Goal: Register for event/course

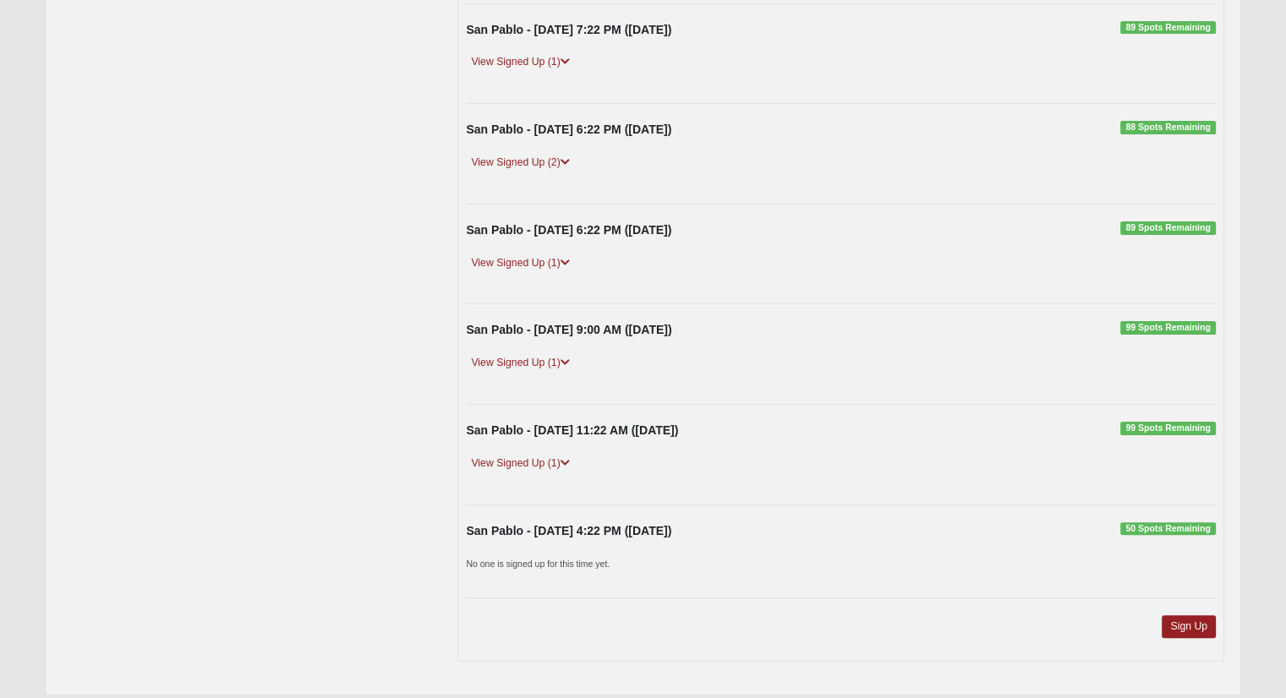
scroll to position [328, 0]
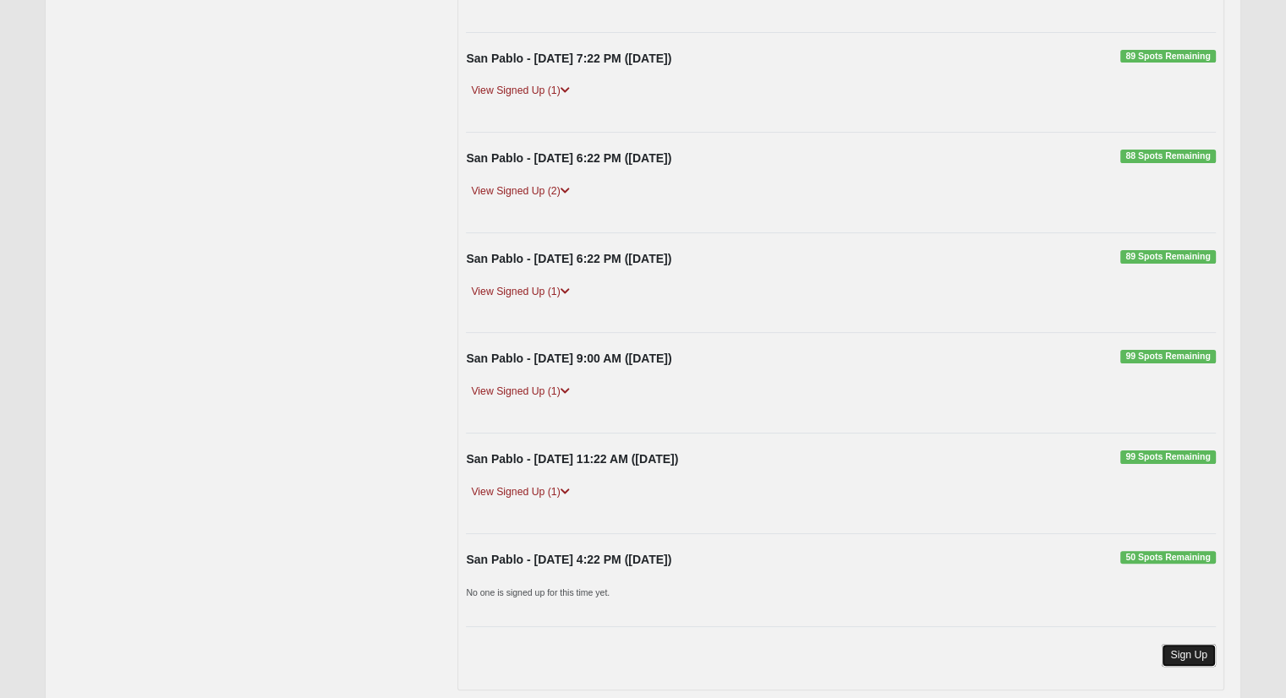
click at [1185, 654] on link "Sign Up" at bounding box center [1188, 655] width 54 height 23
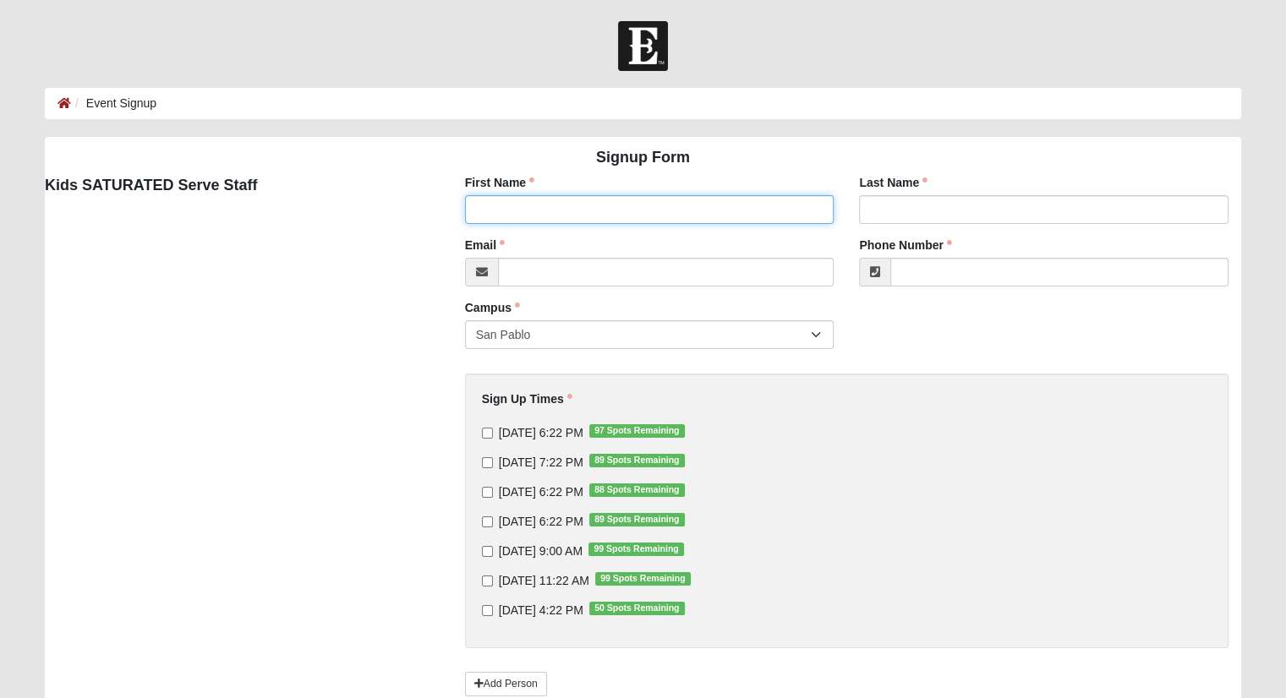
click at [622, 206] on input "First Name" at bounding box center [649, 209] width 369 height 29
type input "[PERSON_NAME]"
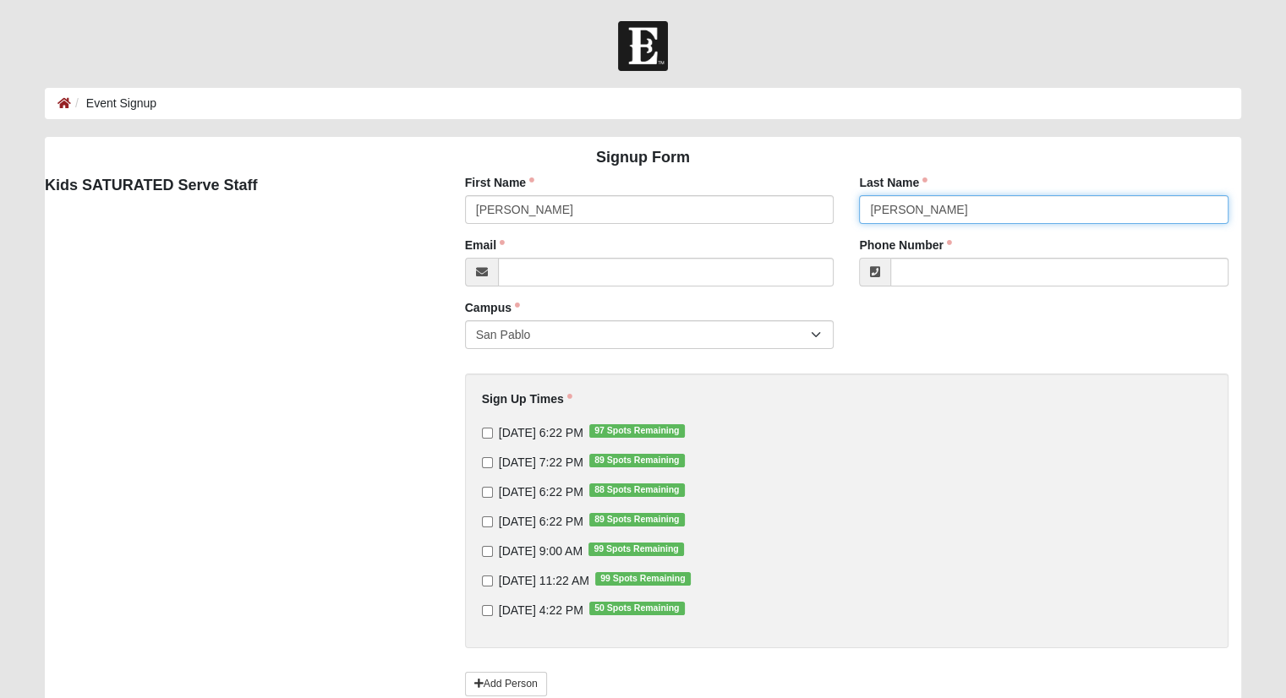
type input "[PERSON_NAME]"
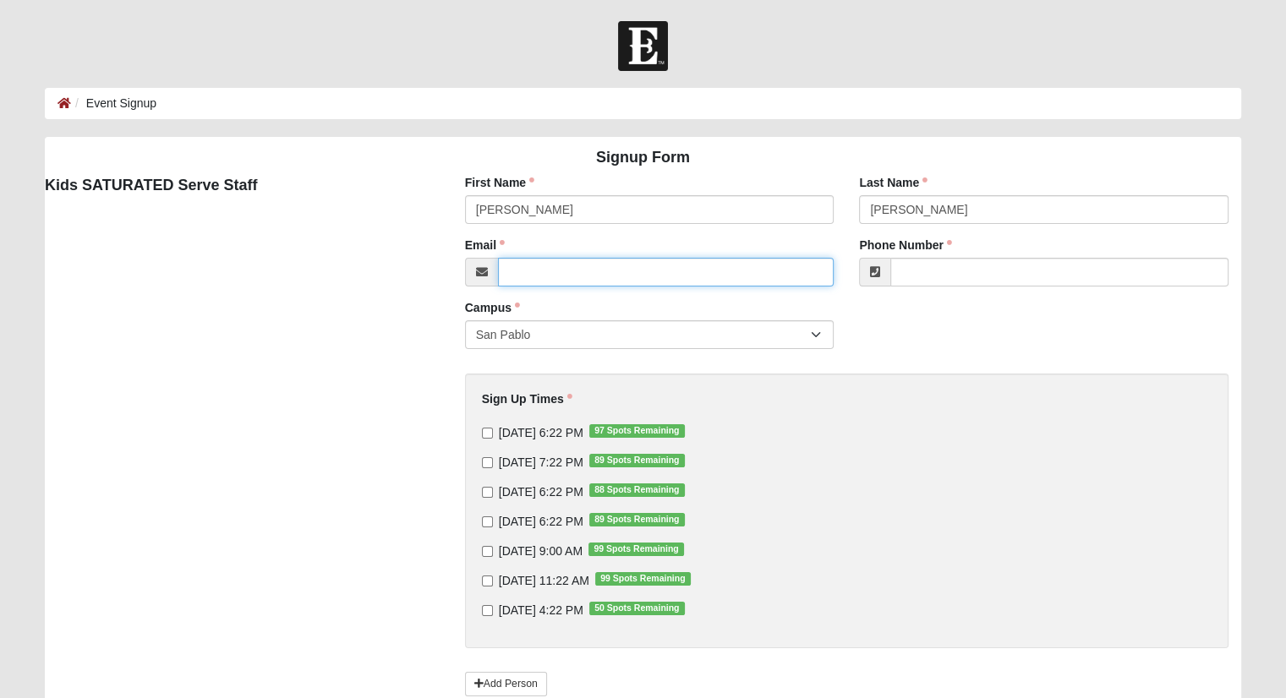
click at [614, 285] on input "Email" at bounding box center [666, 272] width 336 height 29
type input "[EMAIL_ADDRESS][DOMAIN_NAME]"
type input "[PHONE_NUMBER]"
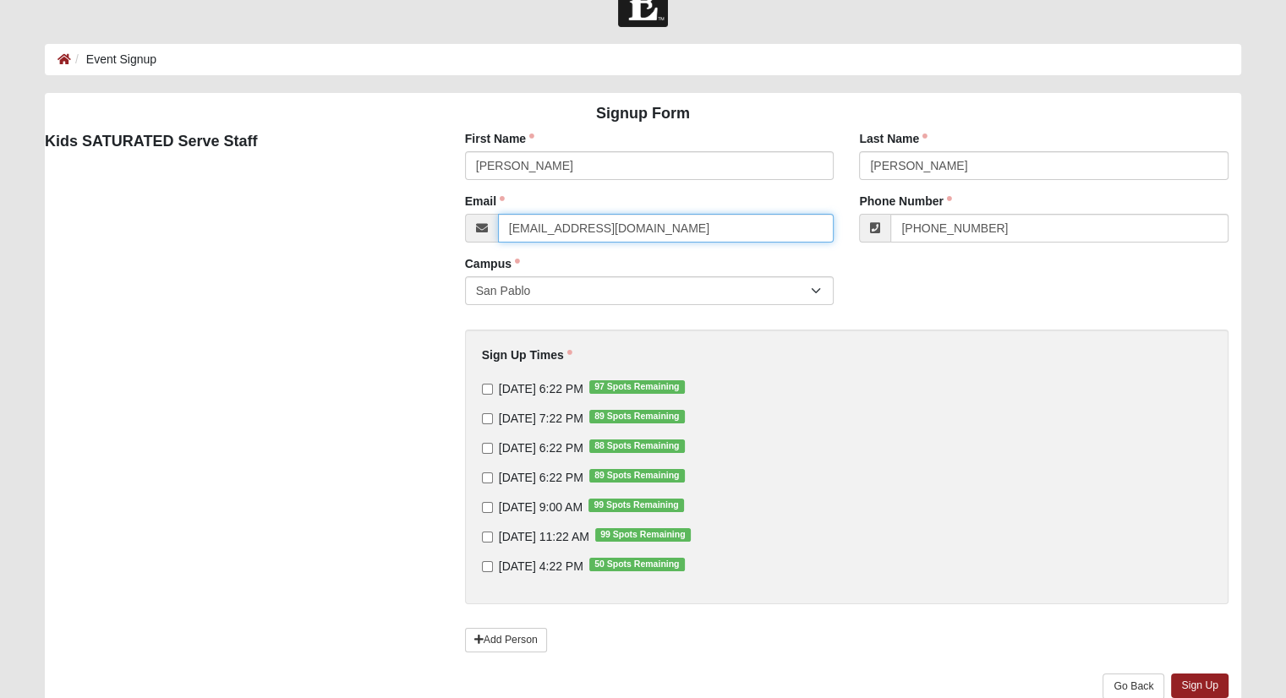
scroll to position [85, 0]
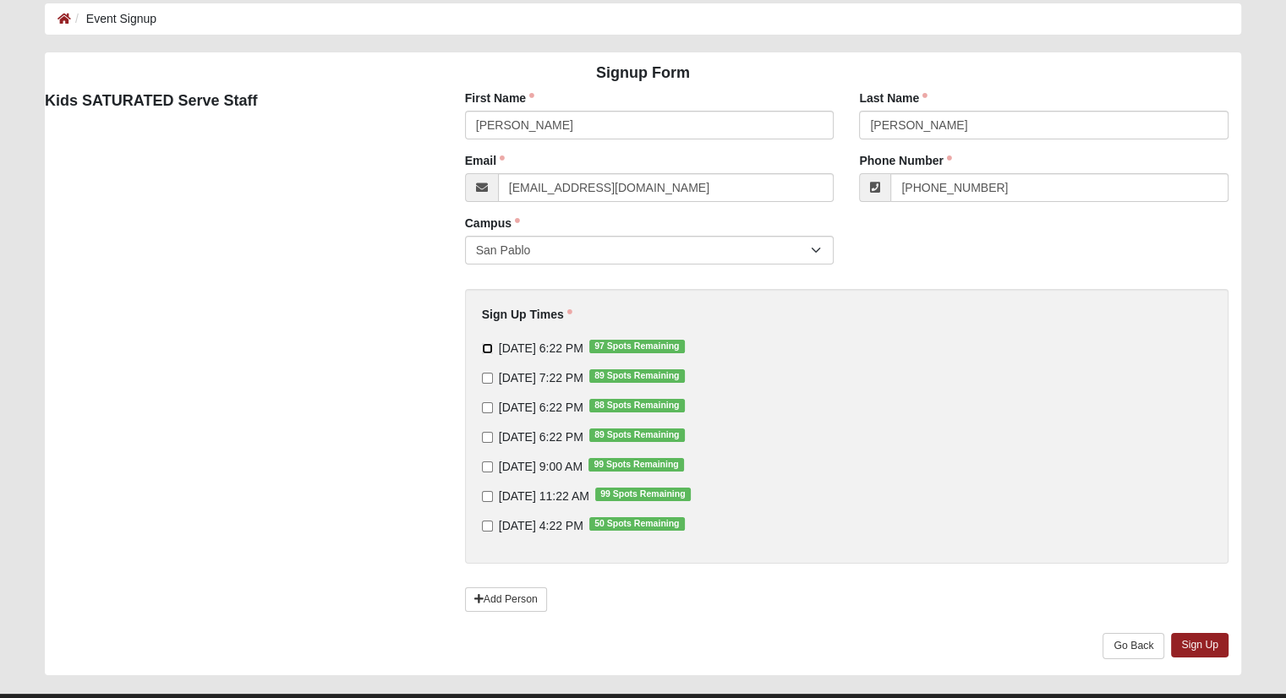
click at [483, 350] on input "[DATE] 6:22 PM 97 Spots Remaining" at bounding box center [487, 348] width 11 height 11
checkbox input "true"
click at [489, 378] on input "[DATE] 7:22 PM 89 Spots Remaining" at bounding box center [487, 378] width 11 height 11
checkbox input "true"
click at [483, 403] on input "[DATE] 6:22 PM 88 Spots Remaining" at bounding box center [487, 407] width 11 height 11
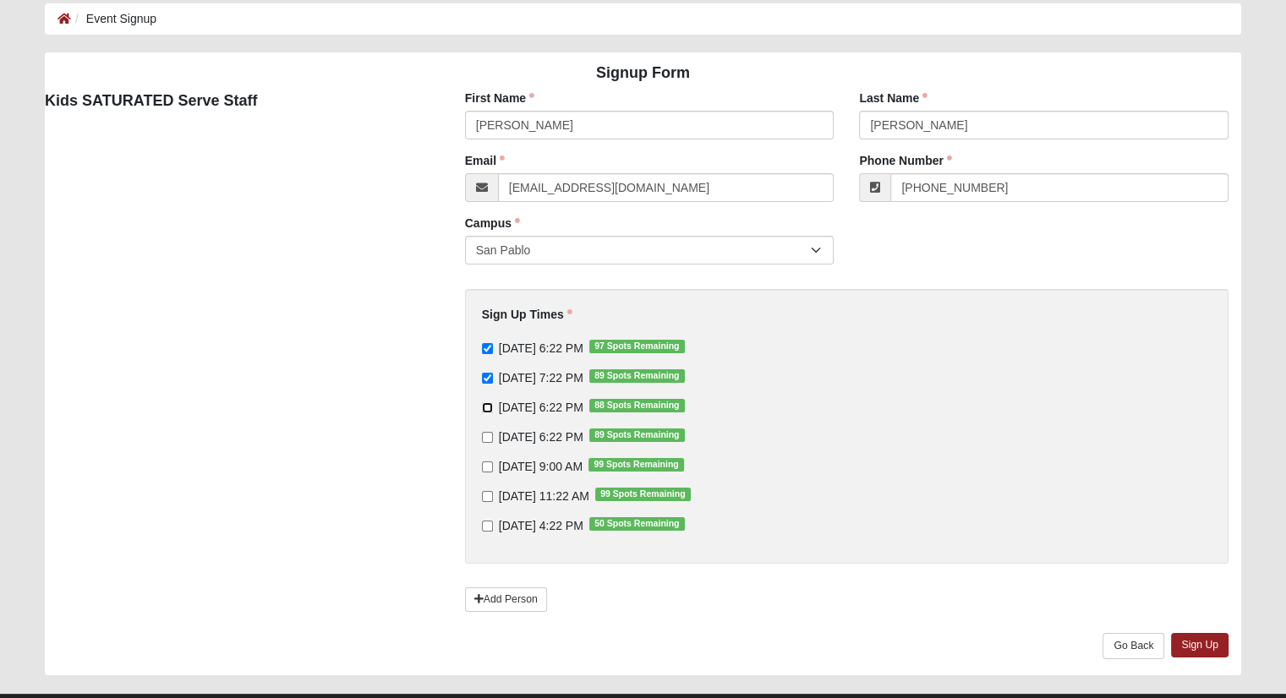
checkbox input "true"
click at [483, 435] on input "[DATE] 6:22 PM 89 Spots Remaining" at bounding box center [487, 437] width 11 height 11
checkbox input "true"
click at [480, 467] on div "Sign Up Times [DATE] 6:22 PM 97 Spots Remaining [DATE] 7:22 PM 89 Spots Remaini…" at bounding box center [846, 426] width 763 height 275
click at [484, 467] on input "[DATE] 9:00 AM 99 Spots Remaining" at bounding box center [487, 466] width 11 height 11
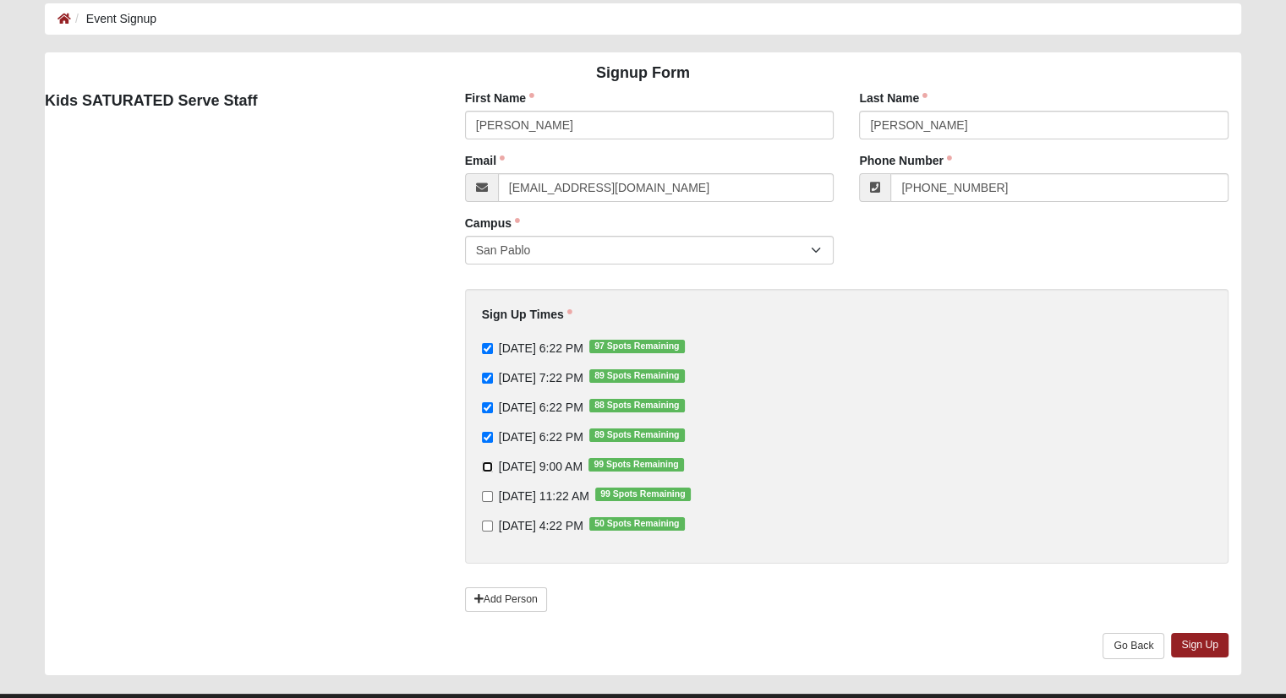
checkbox input "true"
click at [485, 498] on input "[DATE] 11:22 AM 99 Spots Remaining" at bounding box center [487, 496] width 11 height 11
checkbox input "true"
click at [483, 518] on label "[DATE] 4:22 PM 50 Spots Remaining" at bounding box center [583, 525] width 203 height 17
click at [483, 521] on input "[DATE] 4:22 PM 50 Spots Remaining" at bounding box center [487, 526] width 11 height 11
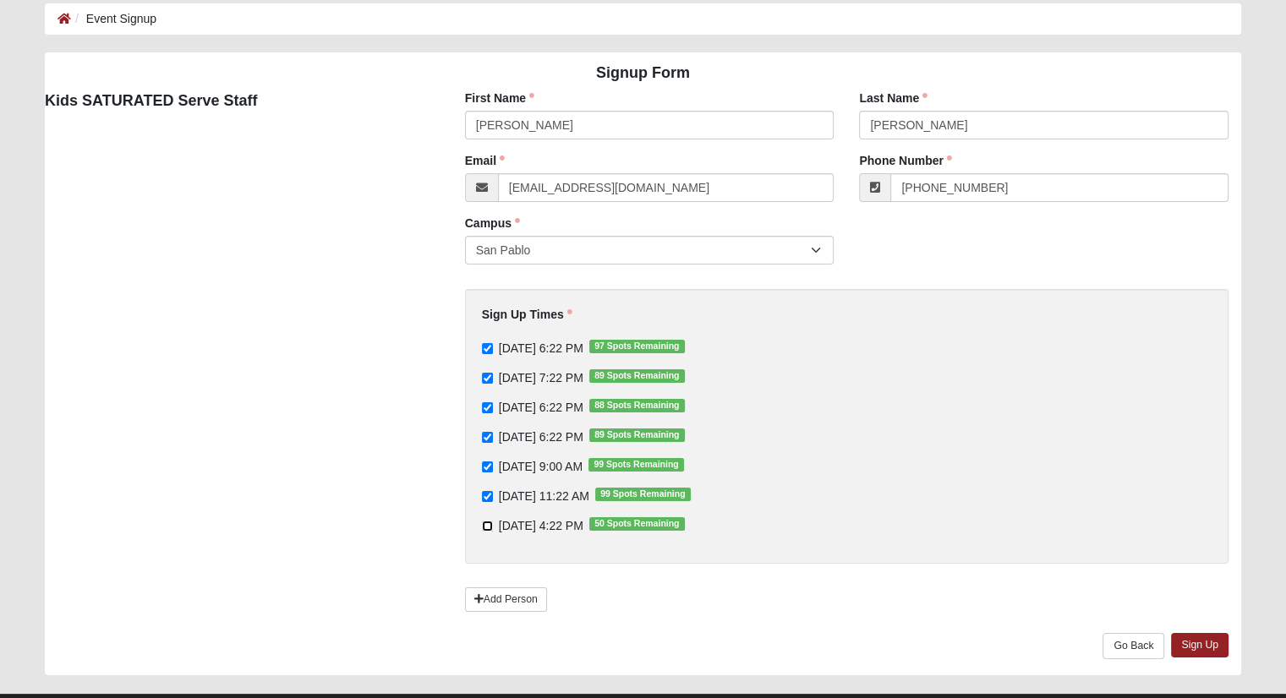
checkbox input "true"
click at [1193, 642] on link "Sign Up" at bounding box center [1199, 645] width 57 height 25
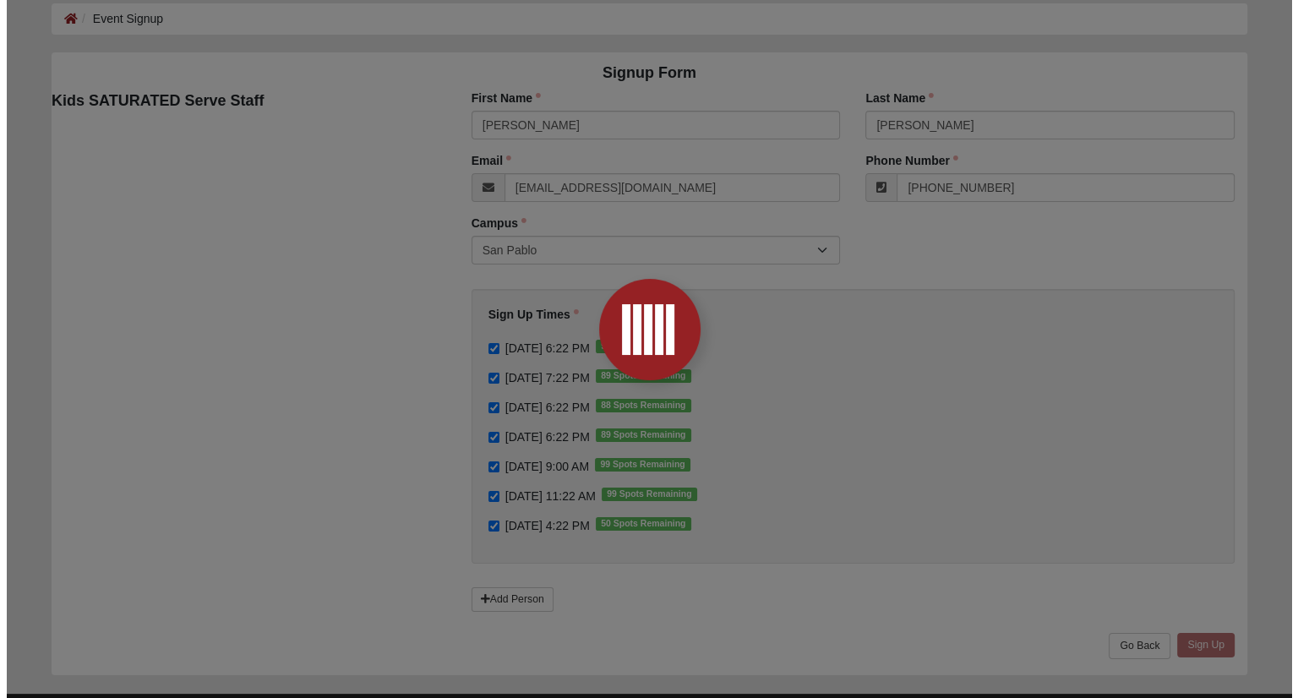
scroll to position [0, 0]
